Goal: Transaction & Acquisition: Purchase product/service

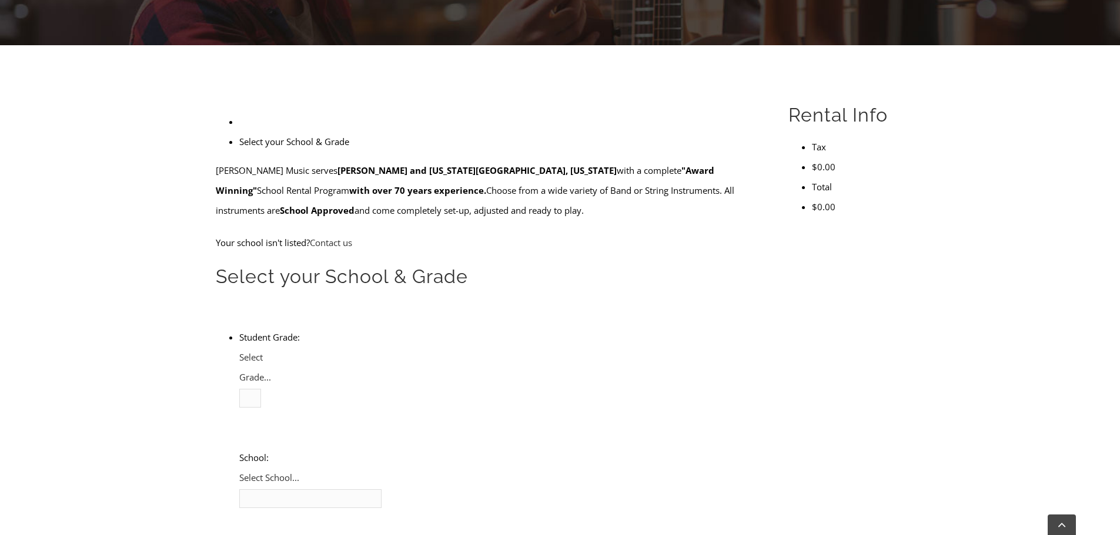
scroll to position [284, 0]
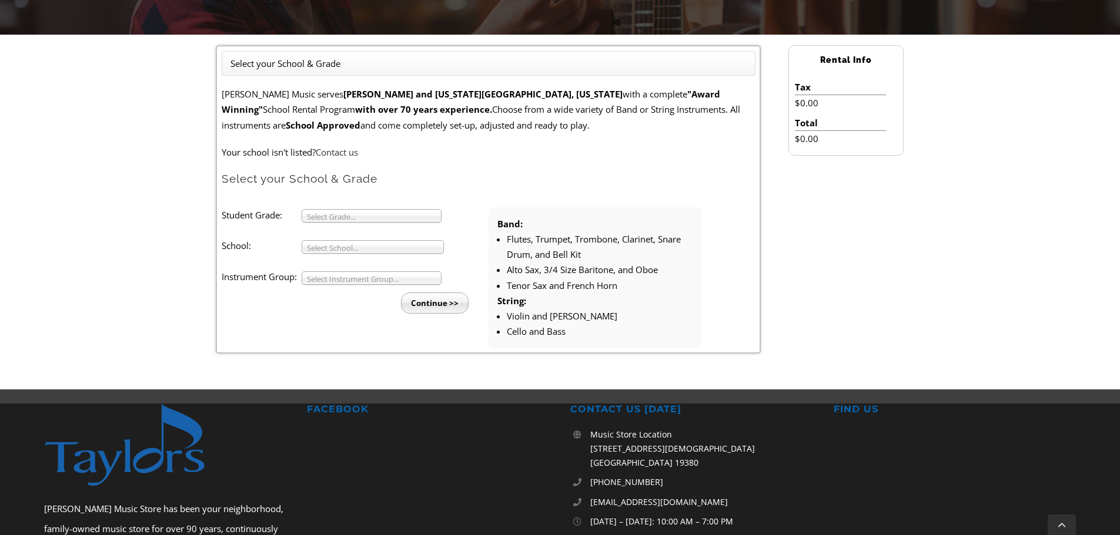
click at [378, 212] on span "Select Grade..." at bounding box center [366, 217] width 119 height 14
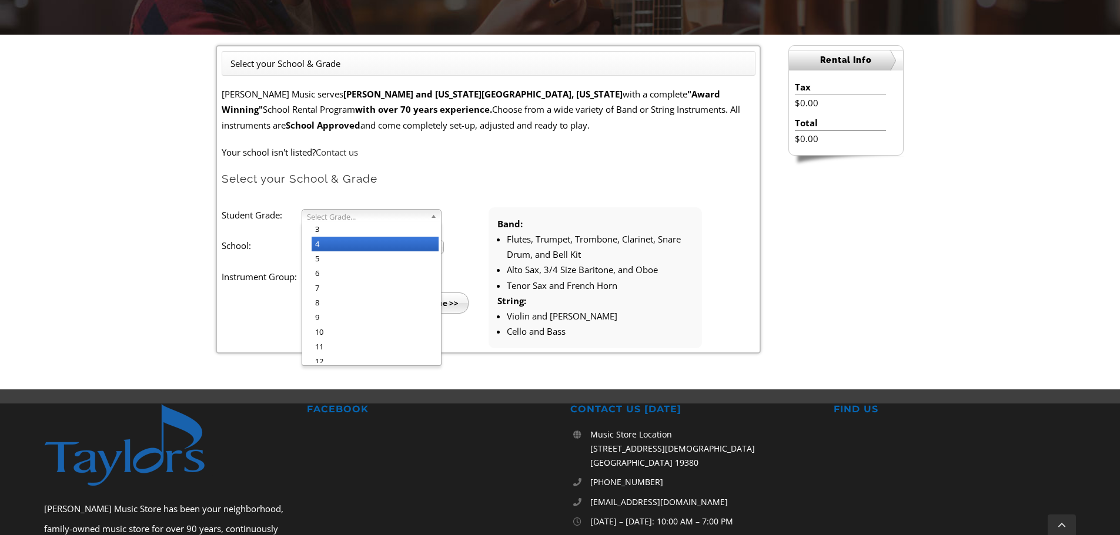
click at [343, 243] on li "4" at bounding box center [375, 244] width 127 height 15
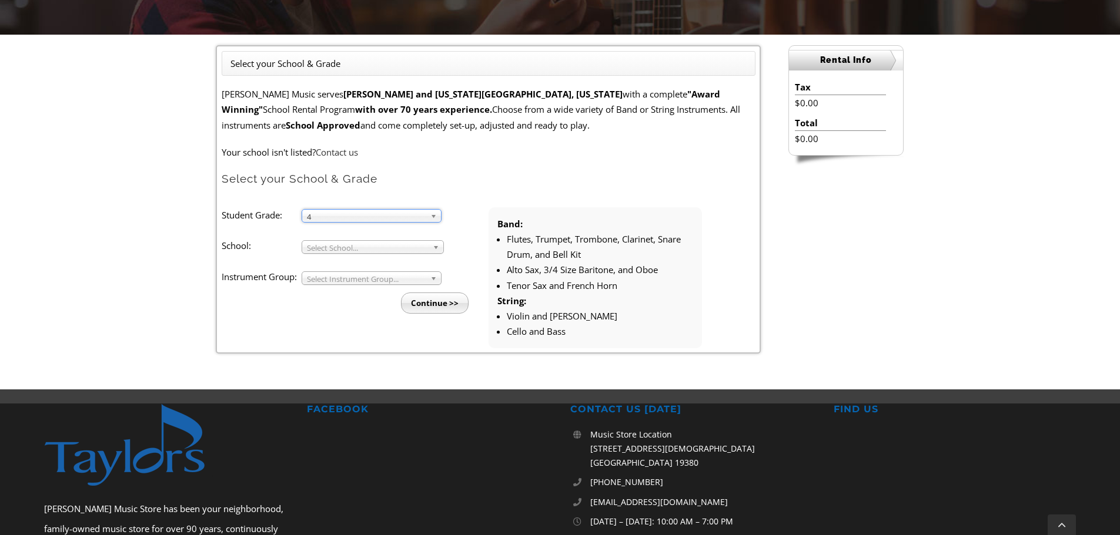
click at [343, 243] on span "Select School..." at bounding box center [367, 248] width 121 height 14
type input "springton"
click at [357, 314] on li "Springton Manor" at bounding box center [376, 310] width 129 height 15
click at [353, 280] on span "Select Instrument Group..." at bounding box center [366, 279] width 119 height 14
click at [336, 293] on li "Band" at bounding box center [375, 291] width 127 height 15
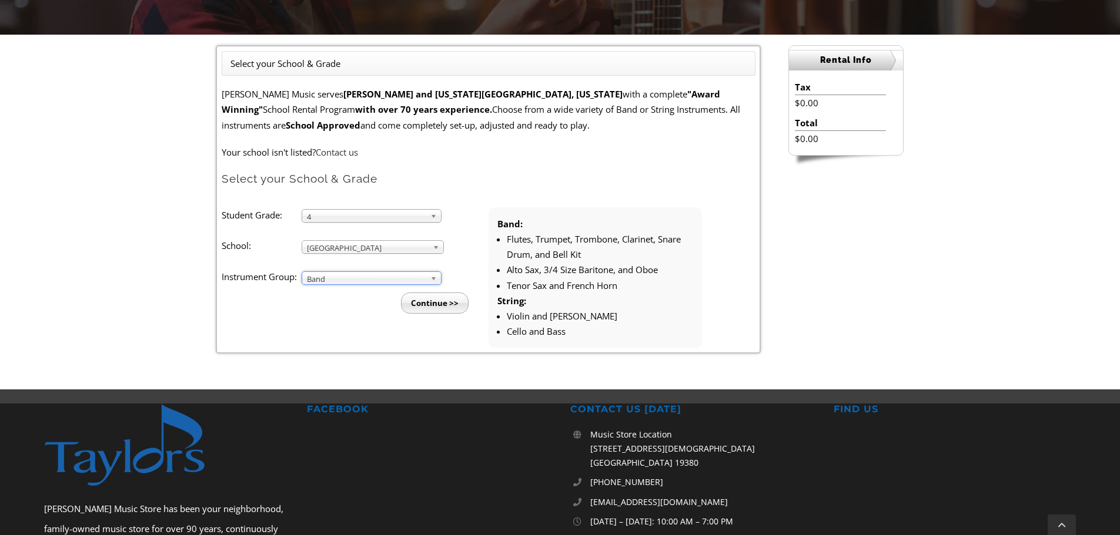
click at [450, 298] on input "Continue >>" at bounding box center [435, 303] width 68 height 21
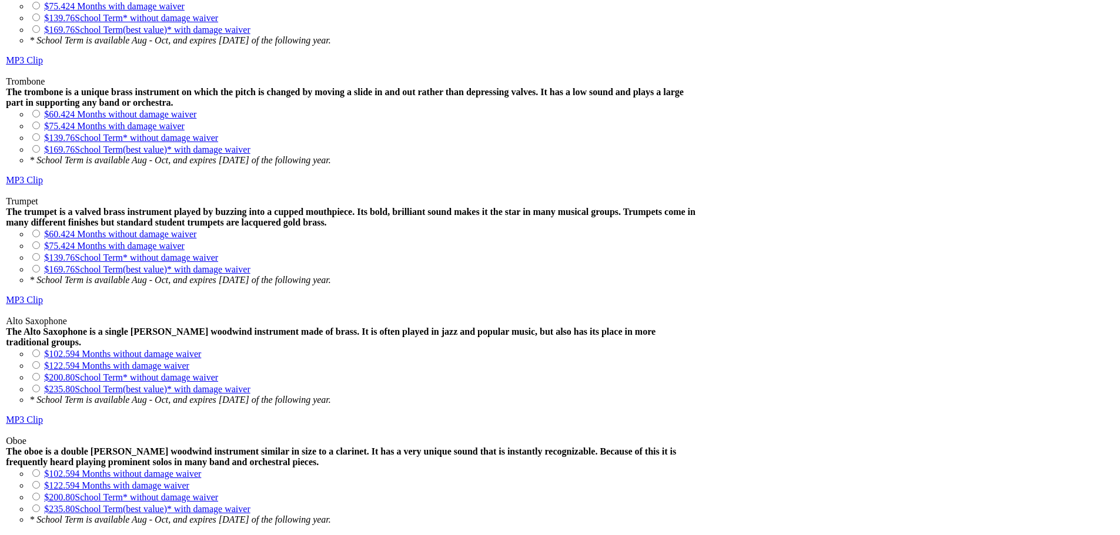
scroll to position [1181, 0]
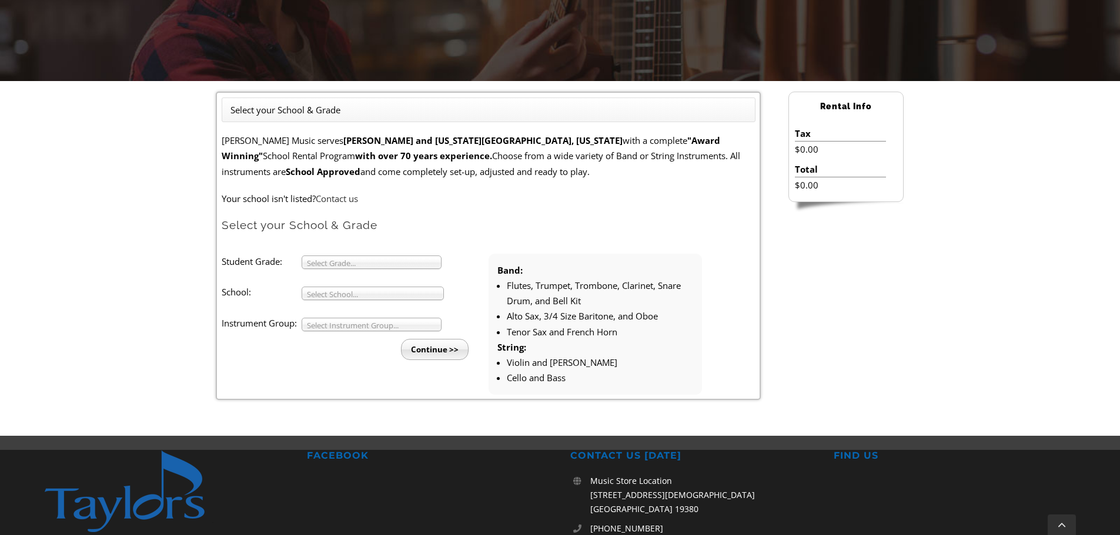
scroll to position [254, 0]
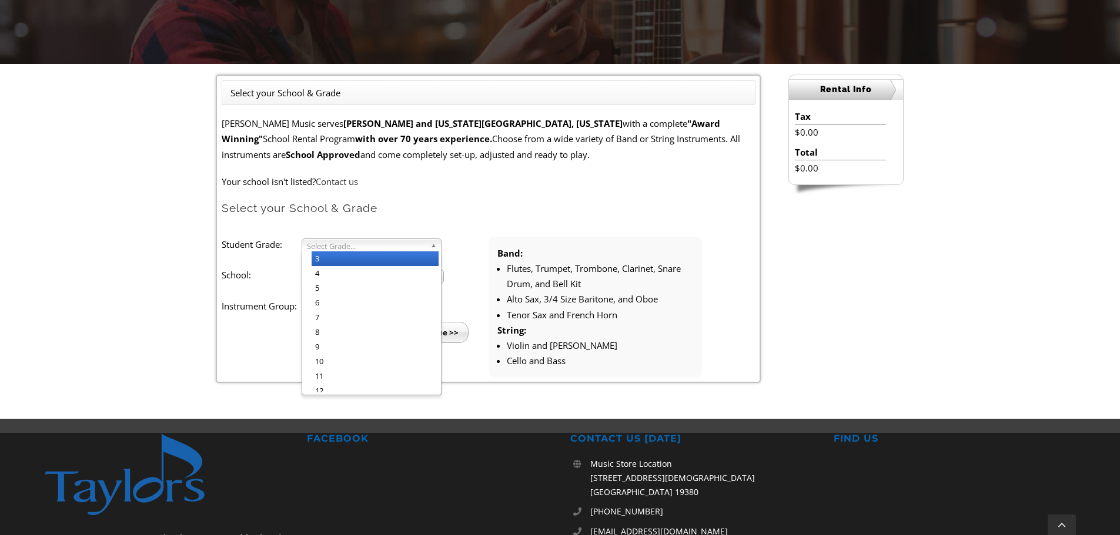
click at [371, 252] on div "Select Grade... 3 4 5 6 7 8 9 10 11 12" at bounding box center [372, 246] width 140 height 14
click at [366, 246] on span "3" at bounding box center [366, 246] width 119 height 14
click at [336, 273] on li "4" at bounding box center [375, 273] width 127 height 15
click at [336, 273] on span "Select School..." at bounding box center [367, 277] width 121 height 14
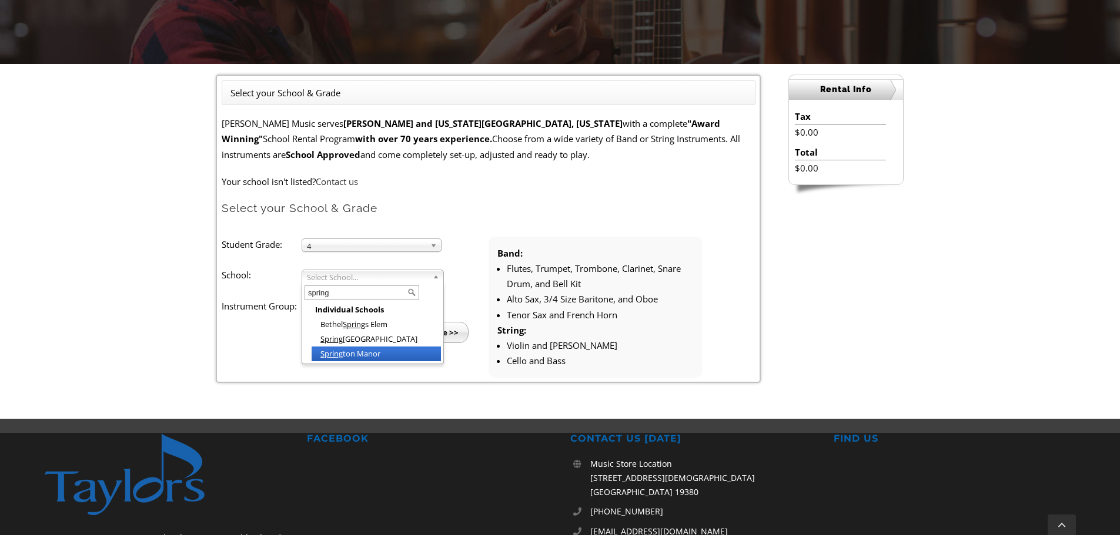
type input "spring"
click at [358, 355] on li "Spring ton Manor" at bounding box center [376, 354] width 129 height 15
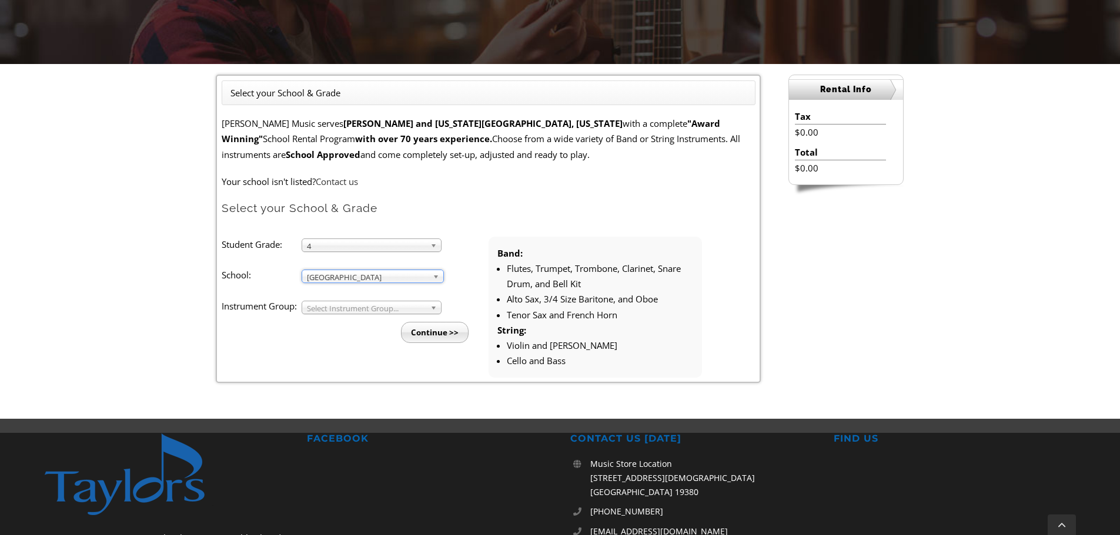
click at [363, 310] on span "Select Instrument Group..." at bounding box center [366, 309] width 119 height 14
click at [349, 324] on li "Band" at bounding box center [375, 321] width 127 height 15
click at [437, 337] on input "Continue >>" at bounding box center [435, 332] width 68 height 21
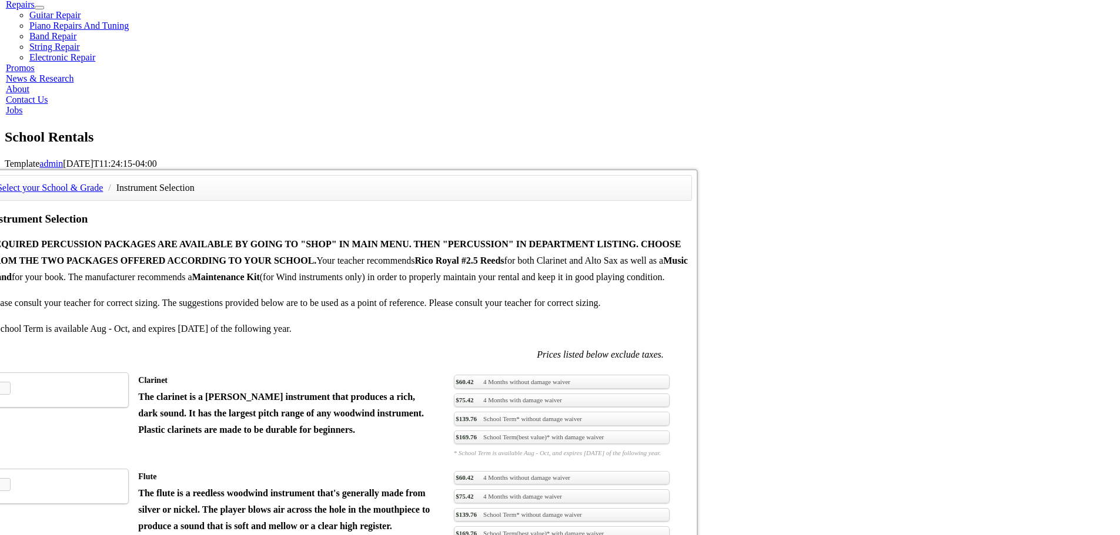
scroll to position [640, 0]
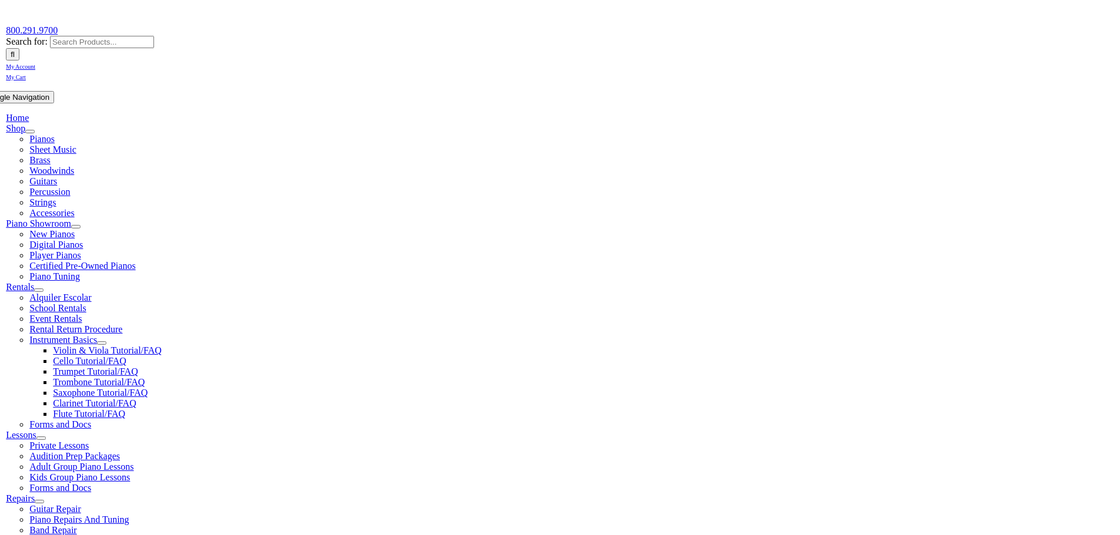
scroll to position [186, 0]
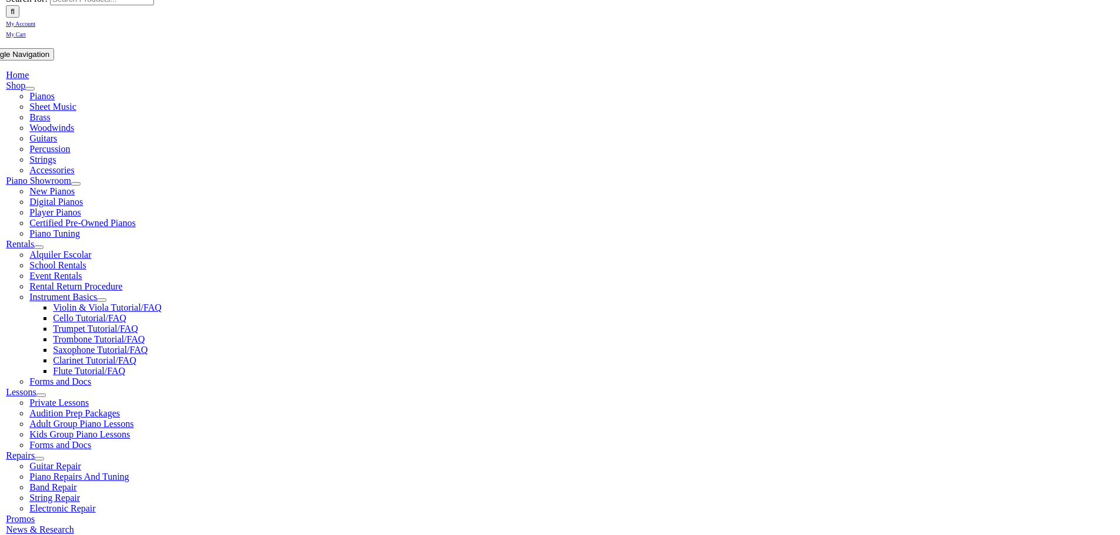
checkbox input"] "true"
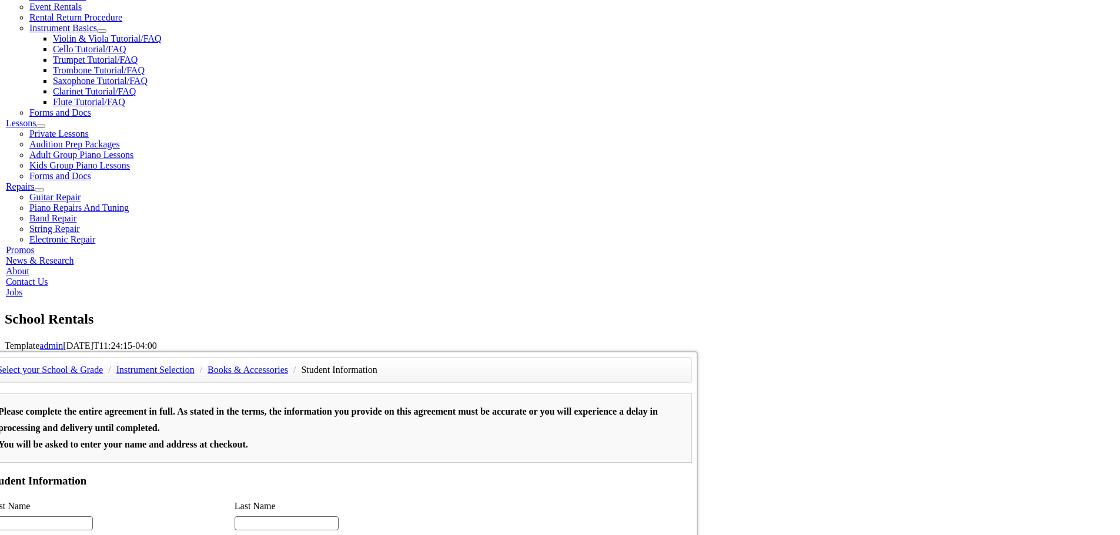
scroll to position [504, 0]
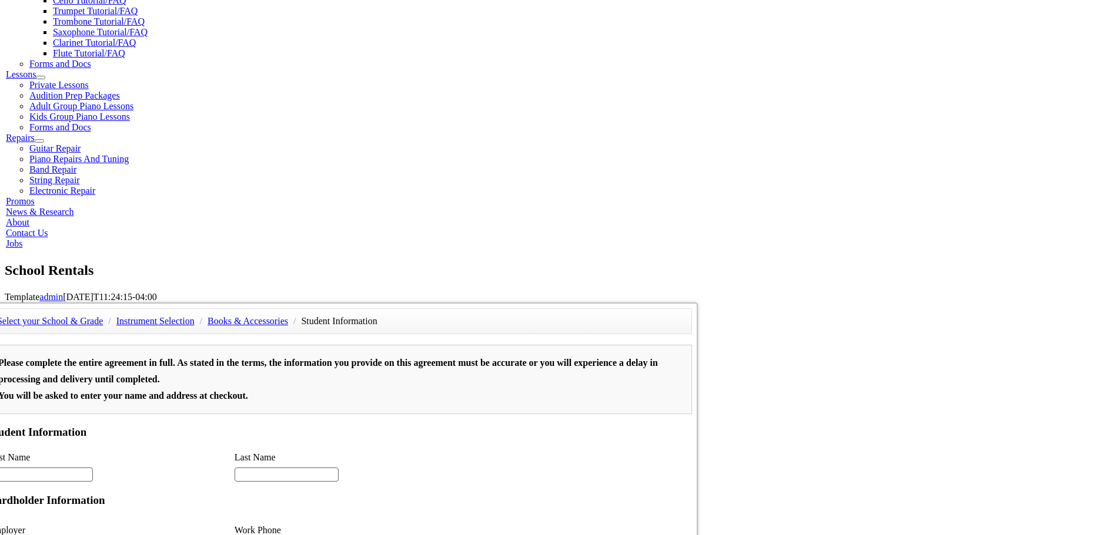
type input "1"
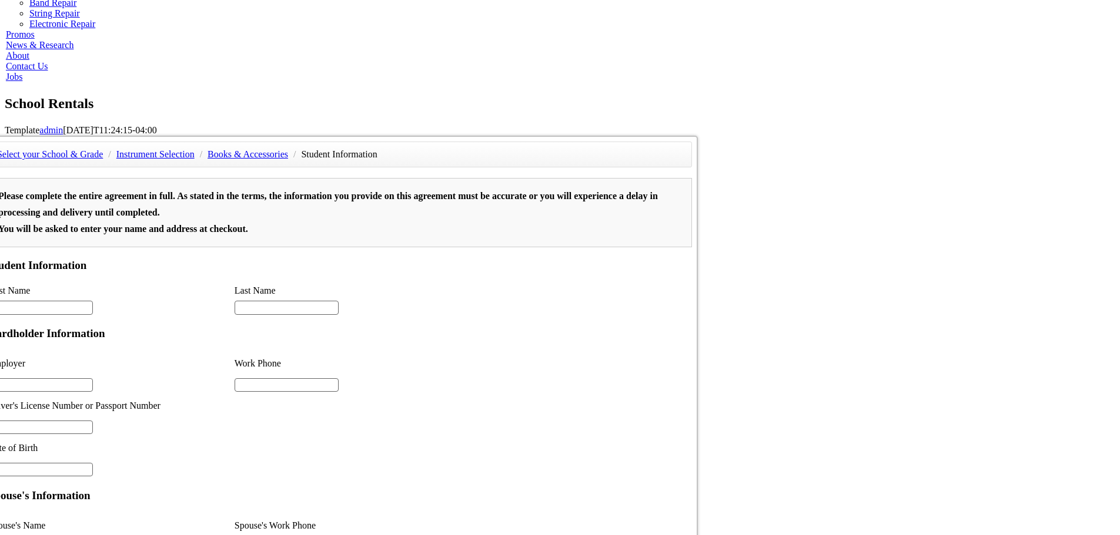
scroll to position [220, 0]
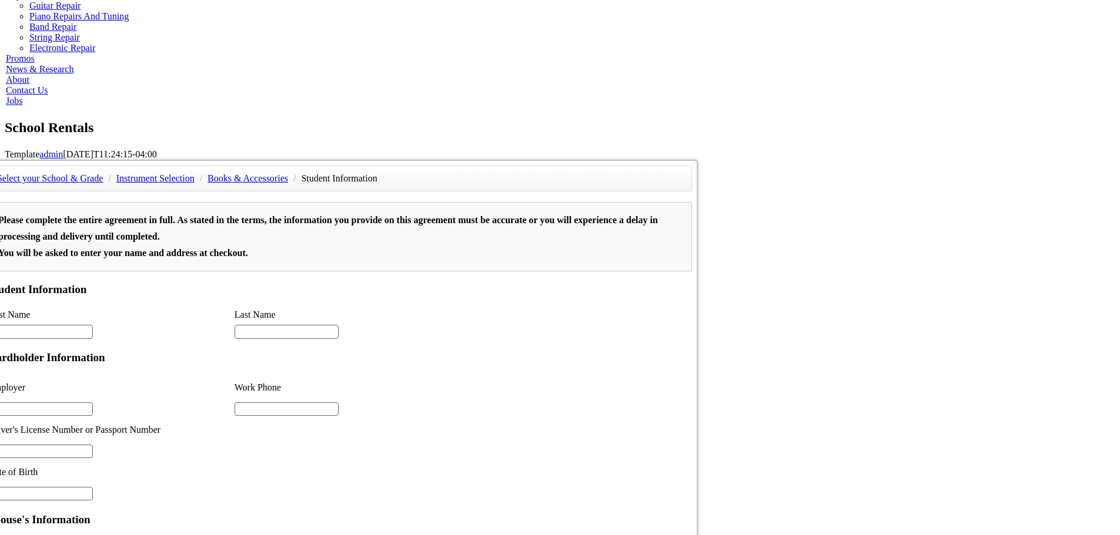
scroll to position [622, 0]
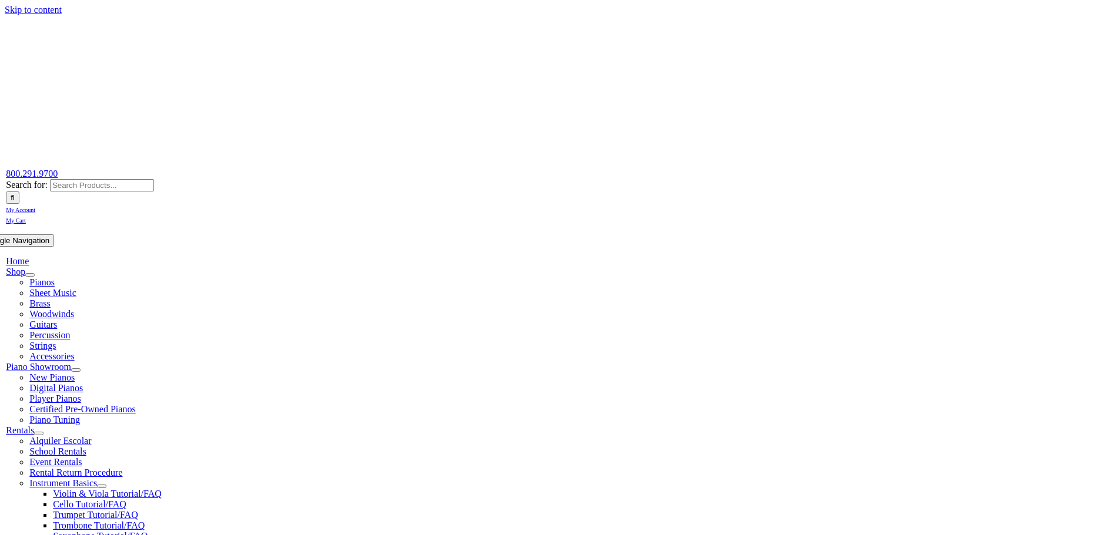
scroll to position [175, 0]
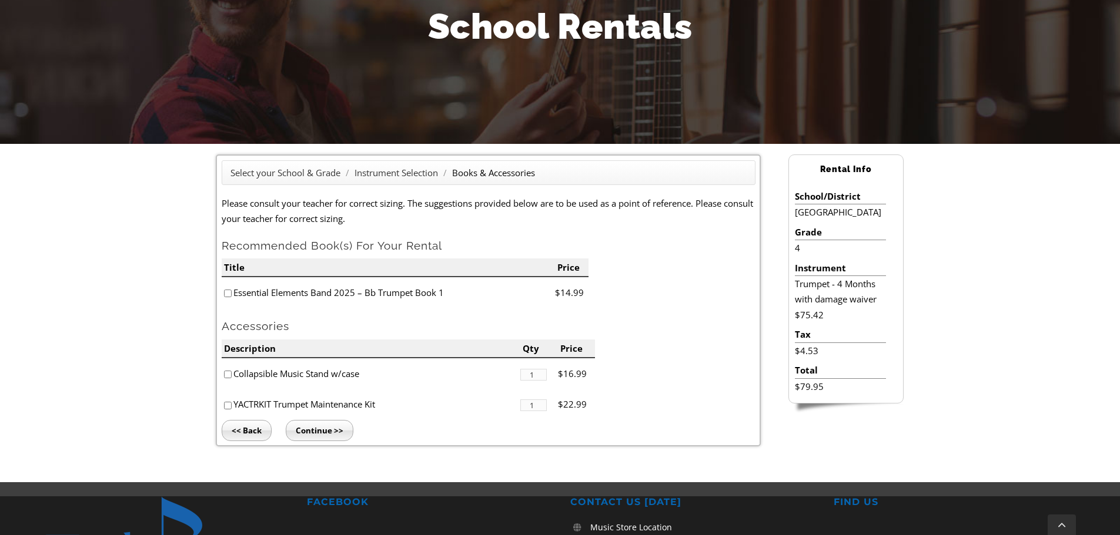
checkbox input"] "true"
click at [328, 426] on input "Continue >>" at bounding box center [320, 430] width 68 height 21
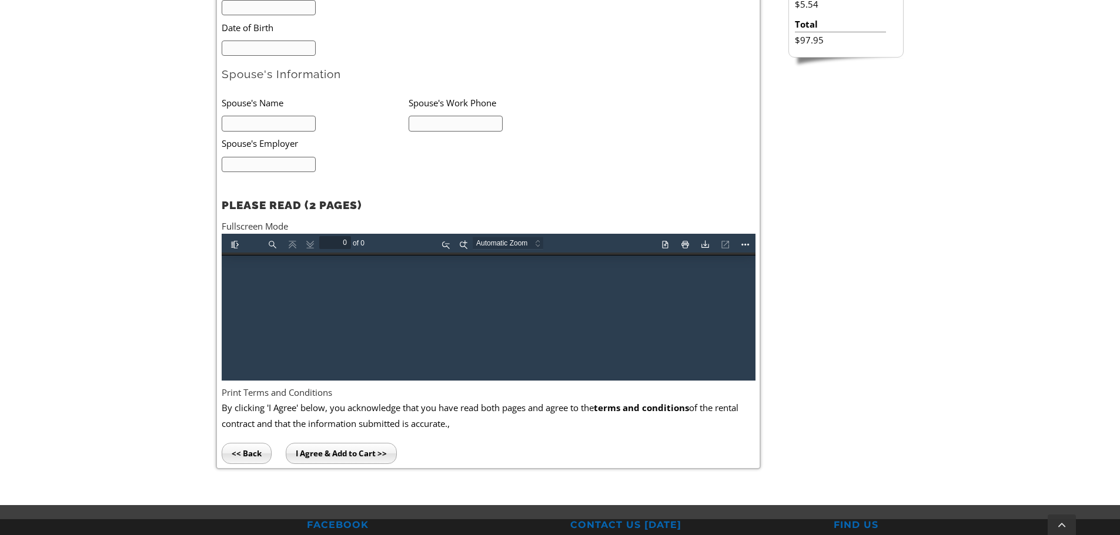
scroll to position [604, 0]
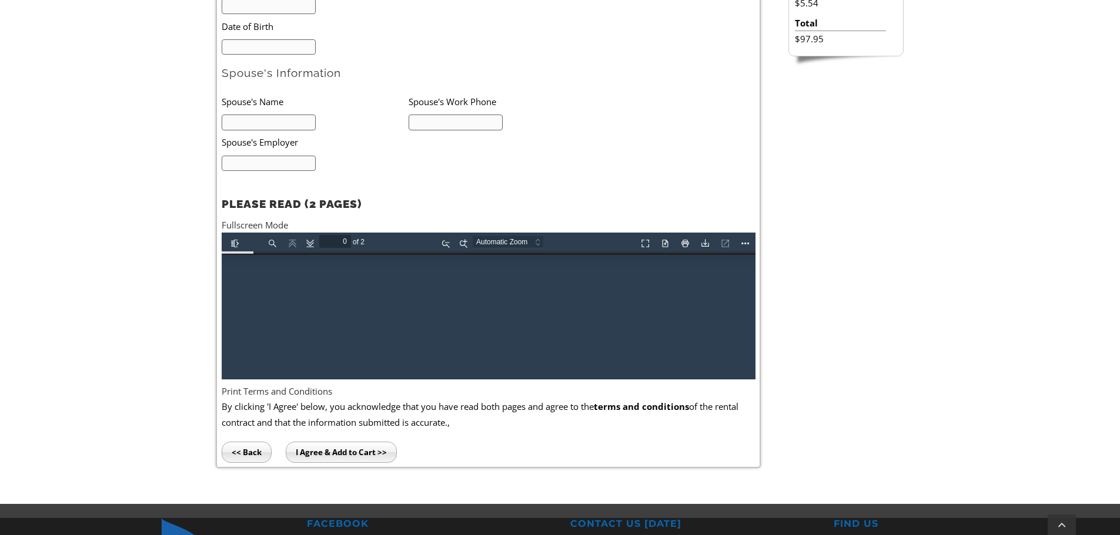
type input "1"
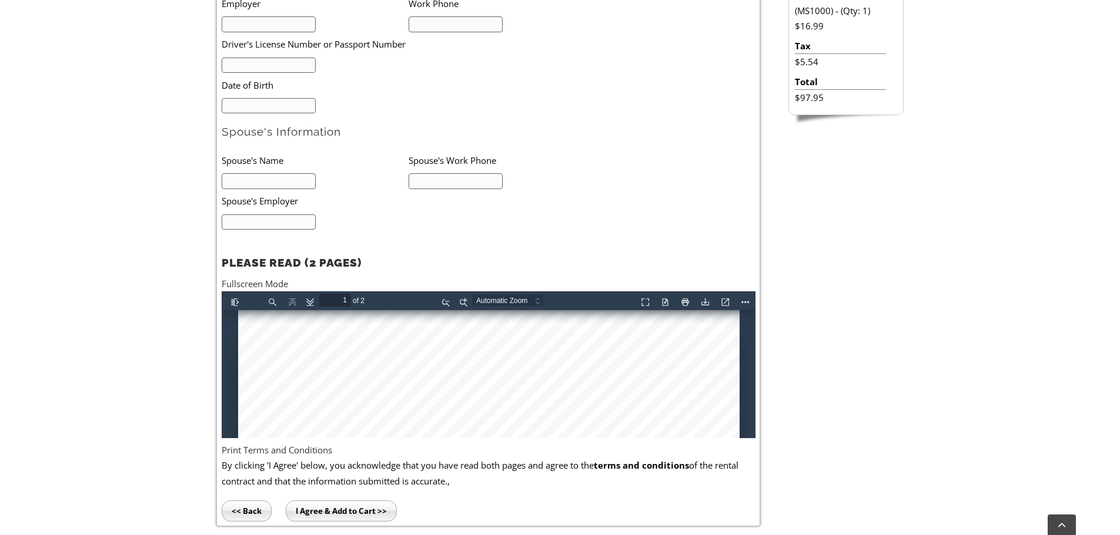
scroll to position [751, 0]
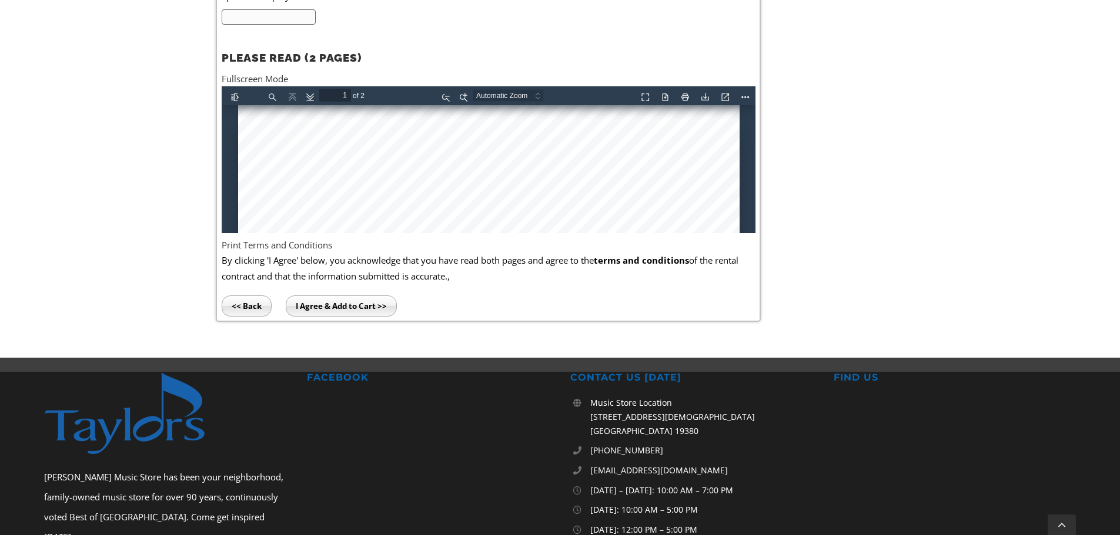
click at [240, 303] on input "<< Back" at bounding box center [247, 306] width 50 height 21
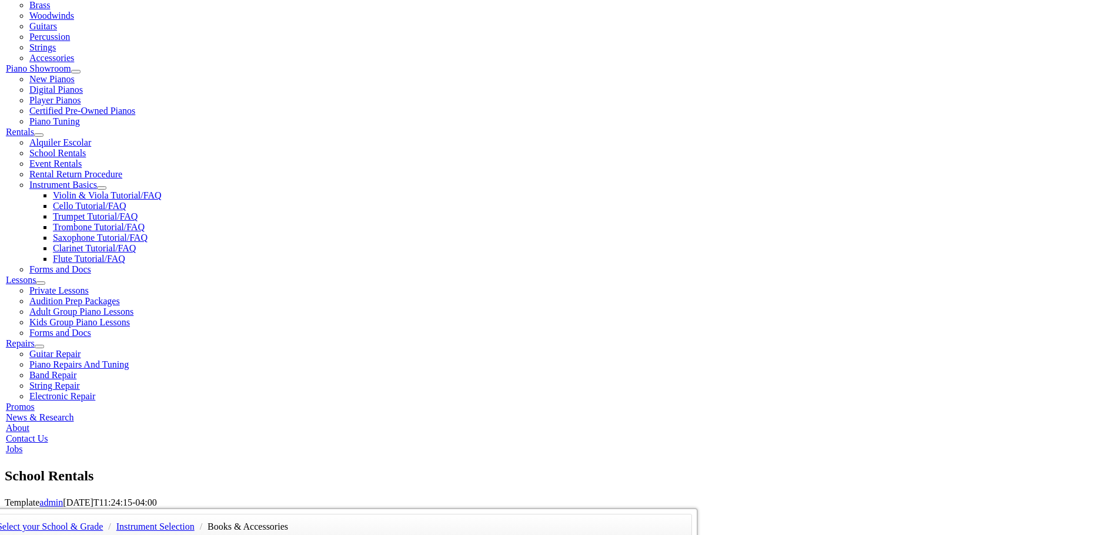
scroll to position [330, 0]
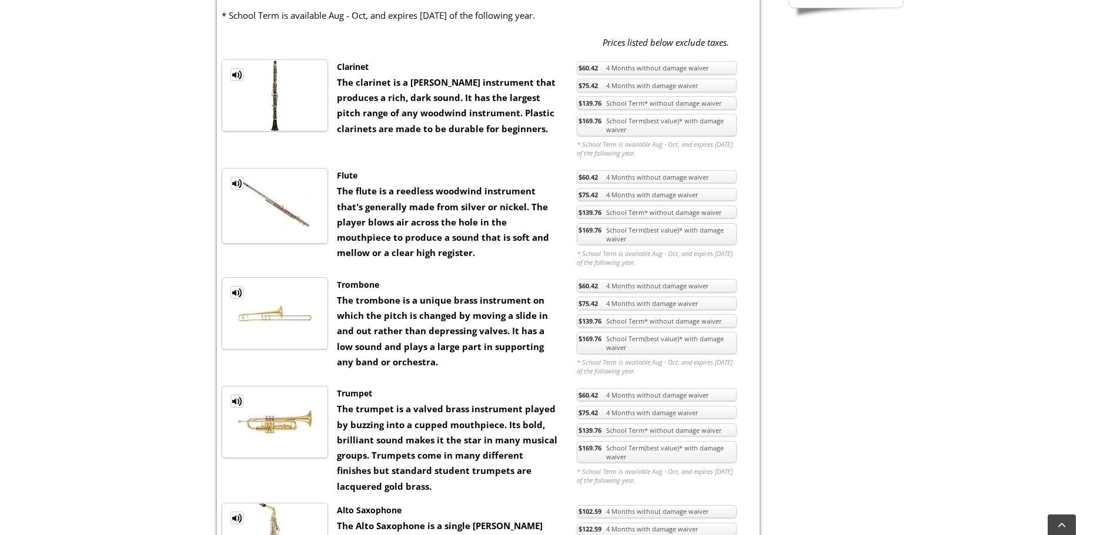
scroll to position [552, 0]
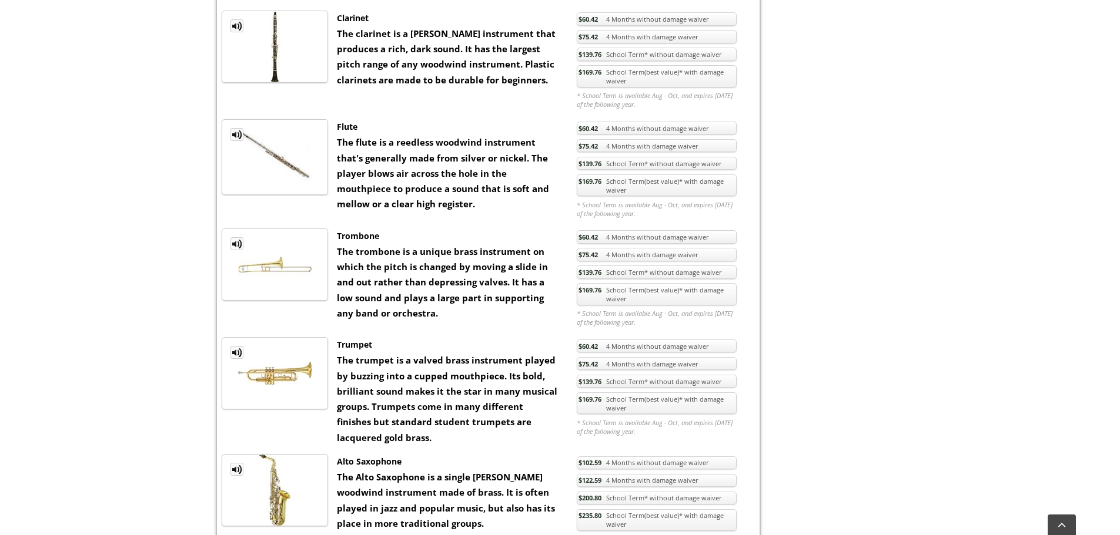
click at [669, 406] on link "$169.76 School Term(best value)* with damage waiver" at bounding box center [657, 404] width 160 height 22
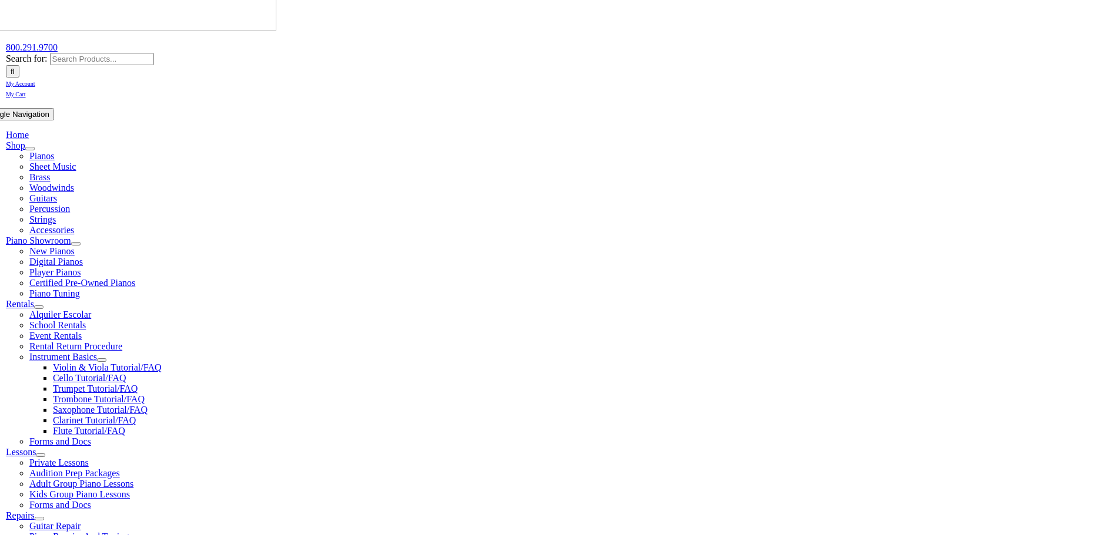
scroll to position [149, 0]
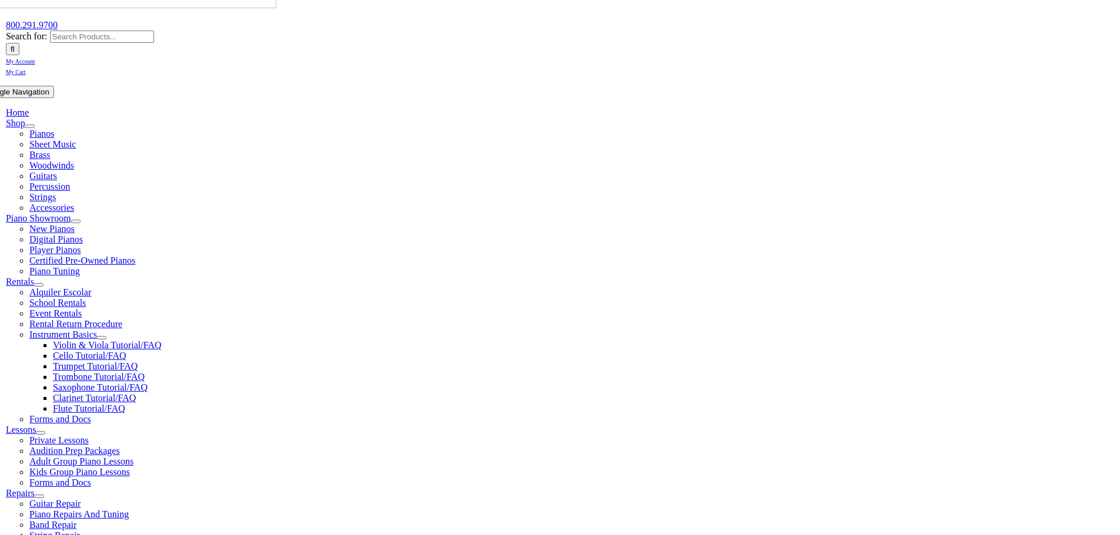
checkbox input"] "true"
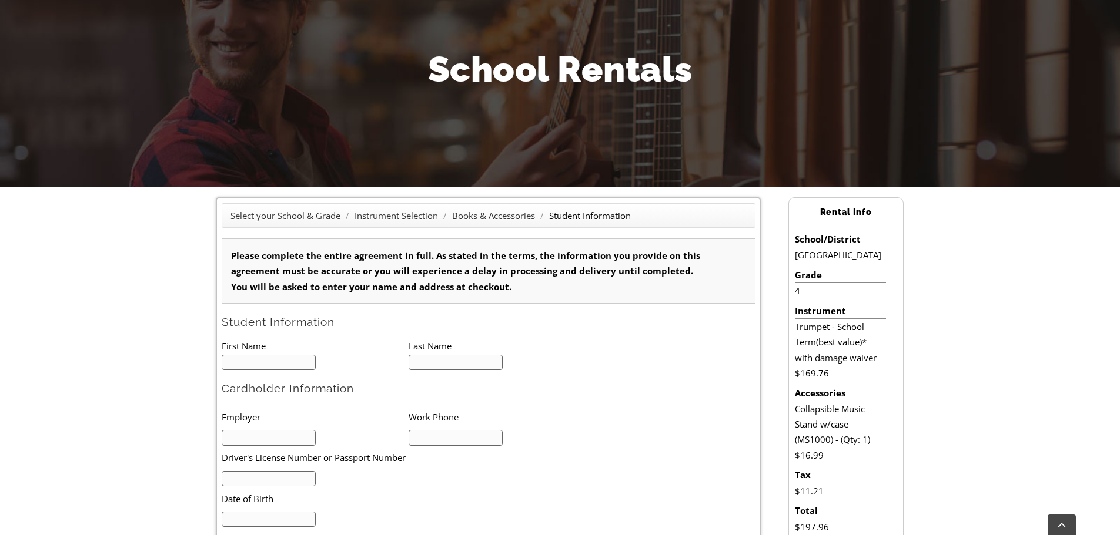
scroll to position [456, 0]
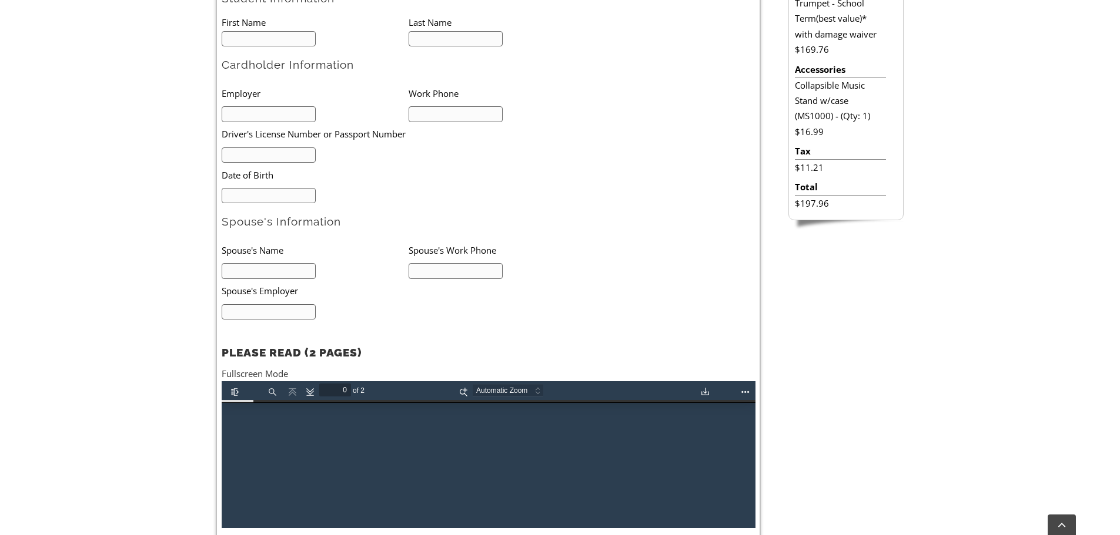
type input "1"
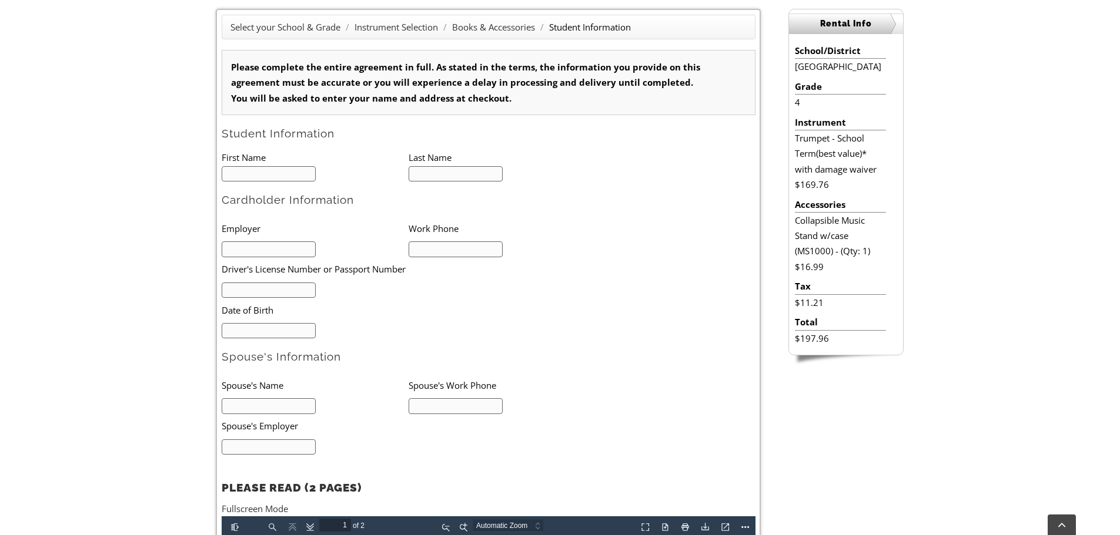
scroll to position [319, 0]
